Goal: Navigation & Orientation: Find specific page/section

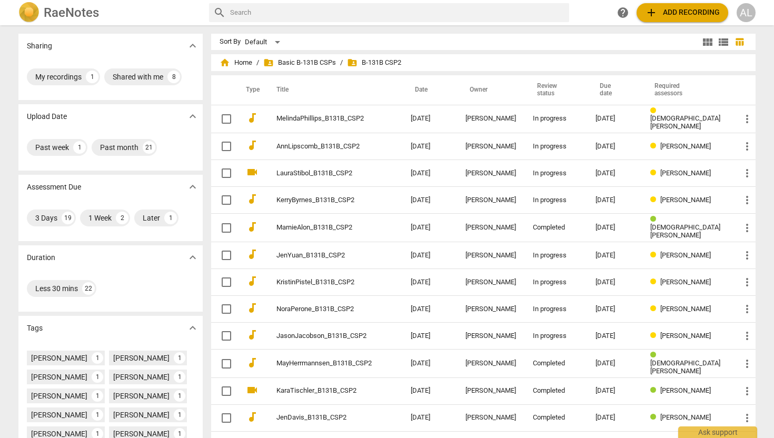
click at [387, 60] on span "folder_shared B-131B CSP2" at bounding box center [374, 62] width 54 height 11
click at [315, 63] on span "folder_shared Basic B-131B CSPs" at bounding box center [299, 62] width 73 height 11
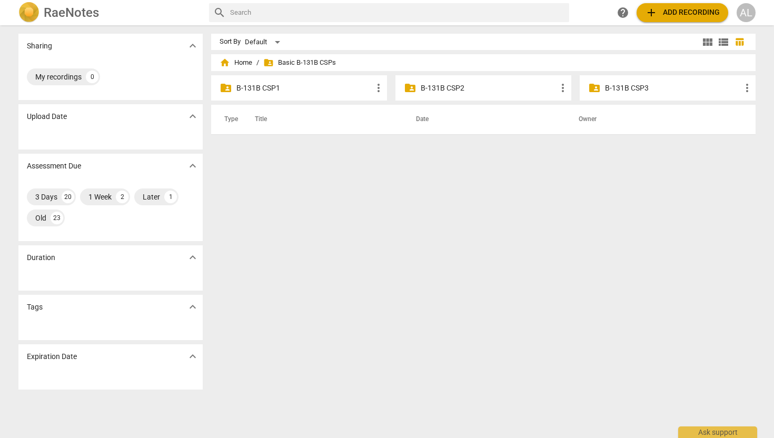
click at [437, 87] on p "B-131B CSP2" at bounding box center [489, 88] width 136 height 11
